Goal: Task Accomplishment & Management: Complete application form

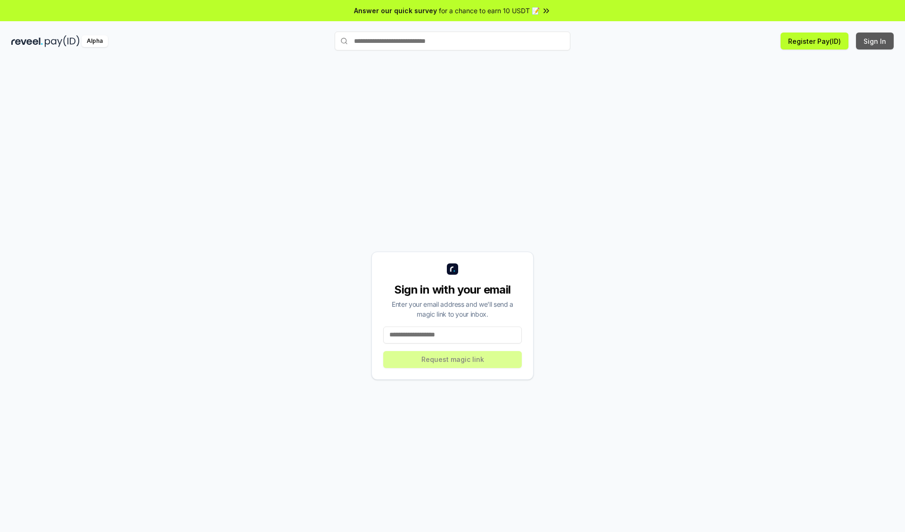
click at [875, 41] on button "Sign In" at bounding box center [875, 41] width 38 height 17
type input "**********"
click at [452, 359] on button "Request magic link" at bounding box center [452, 359] width 139 height 17
